Goal: Use online tool/utility: Use online tool/utility

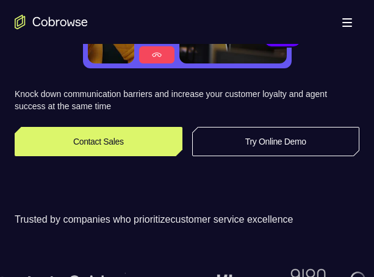
scroll to position [199, 0]
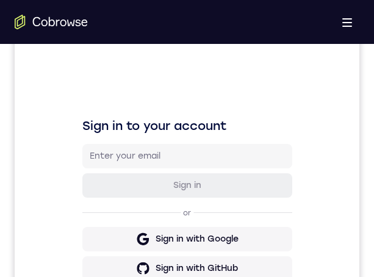
scroll to position [496, 0]
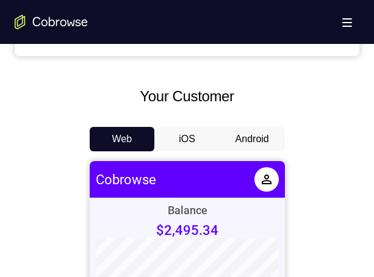
click at [266, 91] on button "Android" at bounding box center [251, 139] width 65 height 24
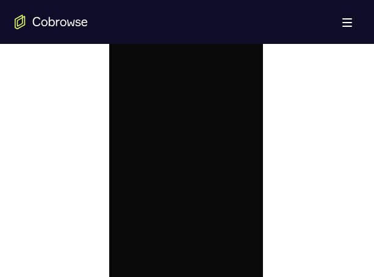
scroll to position [540, 0]
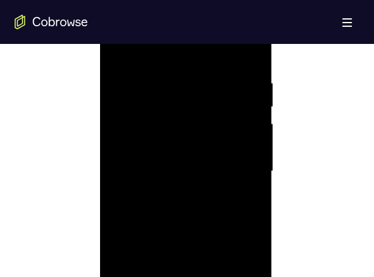
scroll to position [792, 0]
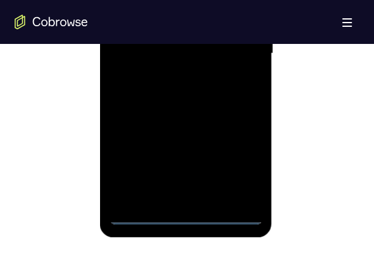
click at [185, 91] on div at bounding box center [186, 53] width 154 height 341
click at [236, 91] on div at bounding box center [186, 53] width 154 height 341
click at [122, 0] on div at bounding box center [186, 53] width 154 height 341
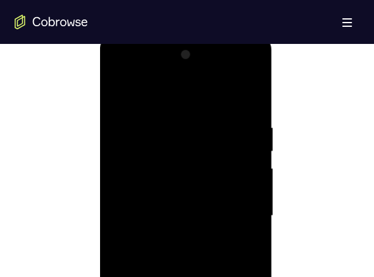
click at [241, 91] on div at bounding box center [186, 215] width 154 height 341
click at [175, 91] on div at bounding box center [186, 215] width 154 height 341
click at [194, 91] on div at bounding box center [186, 207] width 154 height 341
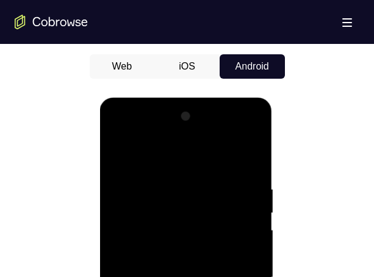
scroll to position [575, 0]
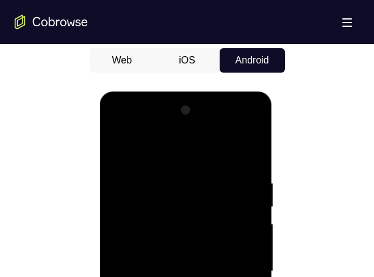
click at [219, 91] on div at bounding box center [186, 271] width 154 height 341
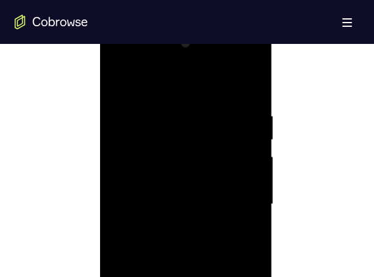
click at [229, 91] on div at bounding box center [186, 204] width 154 height 341
click at [211, 91] on div at bounding box center [186, 204] width 154 height 341
click at [215, 91] on div at bounding box center [186, 204] width 154 height 341
click at [216, 91] on div at bounding box center [186, 204] width 154 height 341
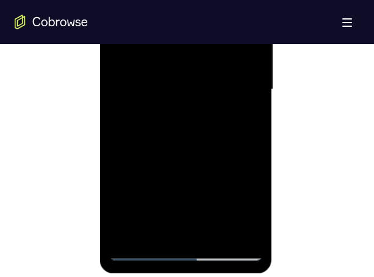
click at [207, 91] on div at bounding box center [186, 89] width 154 height 341
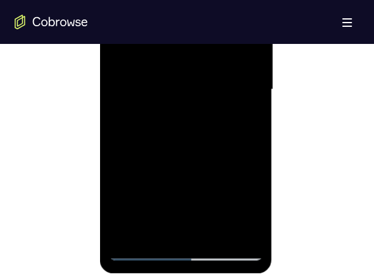
click at [207, 91] on div at bounding box center [186, 89] width 154 height 341
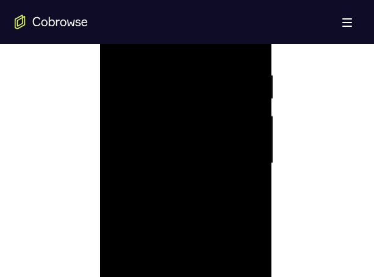
scroll to position [646, 0]
drag, startPoint x: 210, startPoint y: 194, endPoint x: 190, endPoint y: 141, distance: 56.5
click at [100, 91] on html "Online web based iOS Simulators and Android Emulators. Run iPhone, iPad, Mobile…" at bounding box center [187, 202] width 174 height 366
click at [256, 91] on div at bounding box center [186, 199] width 154 height 341
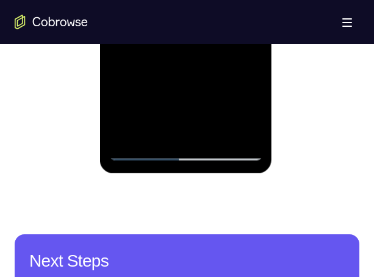
scroll to position [859, 0]
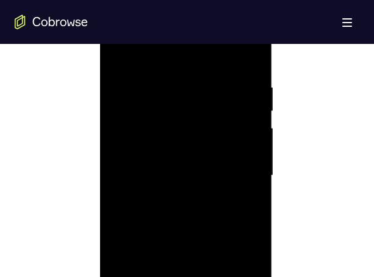
scroll to position [744, 0]
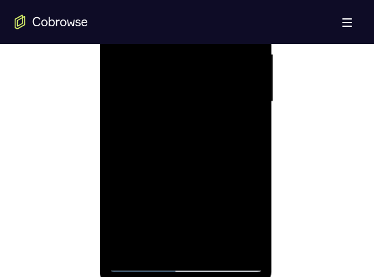
click at [230, 91] on div at bounding box center [186, 101] width 154 height 341
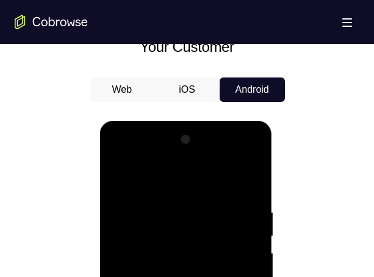
scroll to position [567, 0]
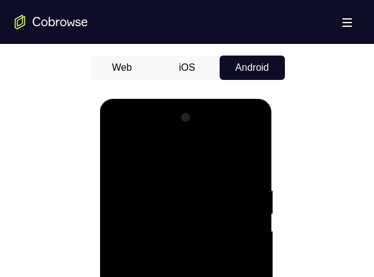
click at [169, 91] on div at bounding box center [186, 278] width 154 height 341
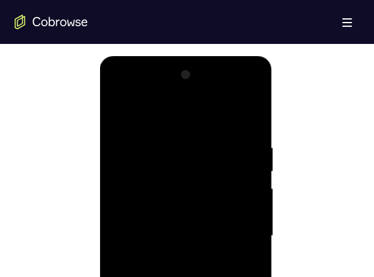
click at [161, 91] on div at bounding box center [186, 235] width 154 height 341
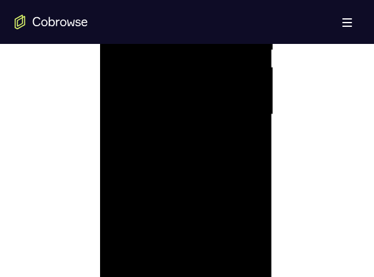
click at [144, 60] on div at bounding box center [186, 114] width 154 height 341
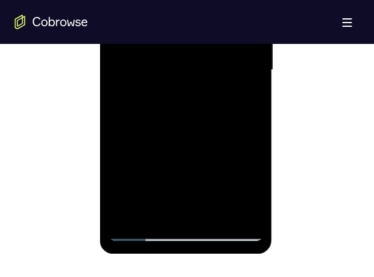
scroll to position [779, 0]
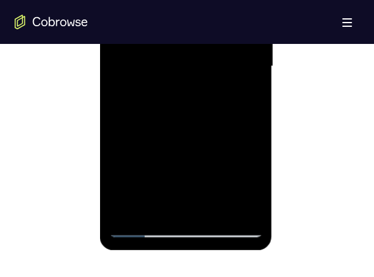
click at [148, 91] on div at bounding box center [186, 66] width 154 height 341
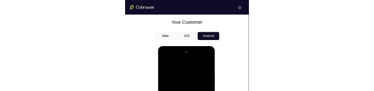
scroll to position [0, 0]
